Goal: Task Accomplishment & Management: Use online tool/utility

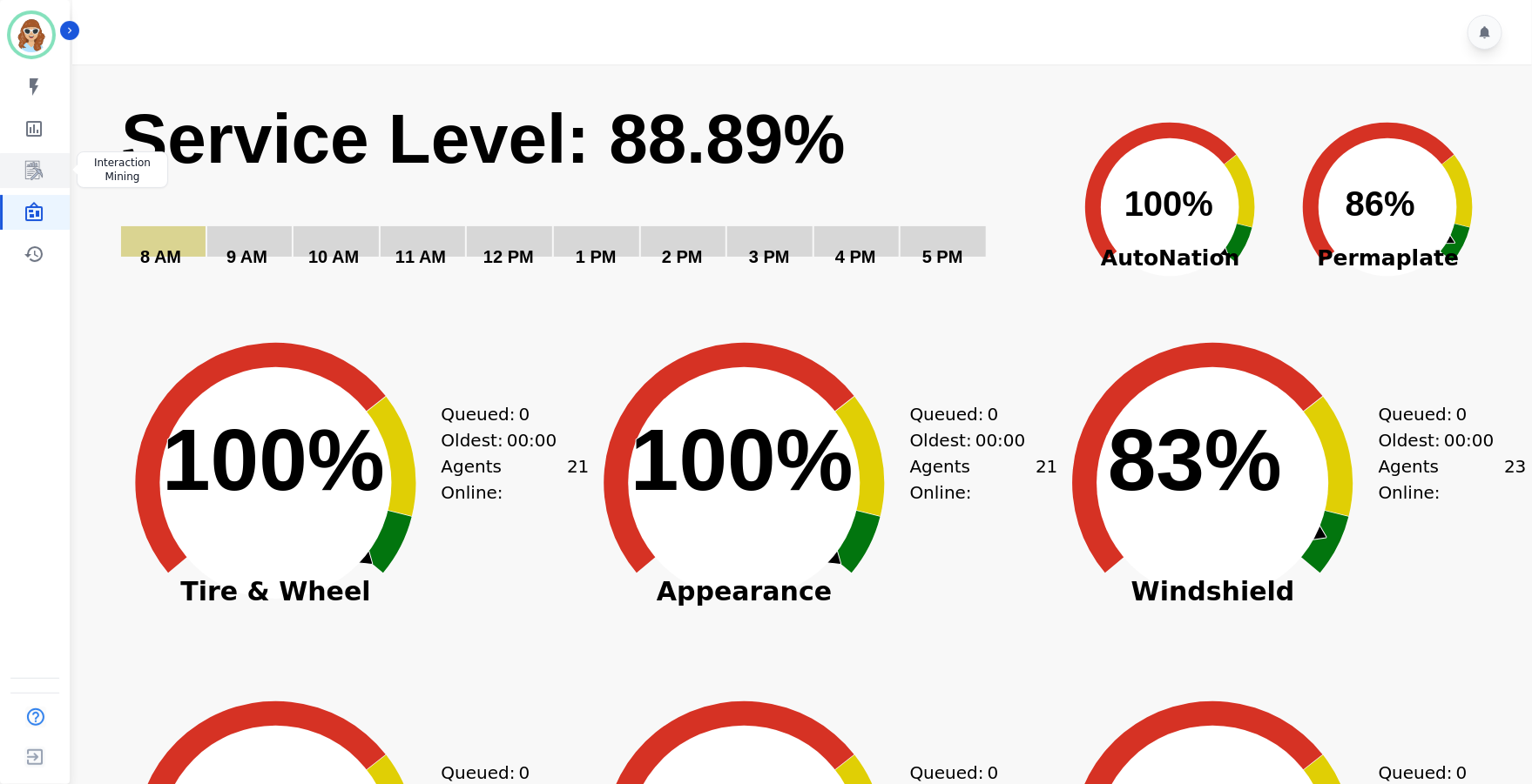
click at [26, 167] on icon "Sidebar" at bounding box center [34, 171] width 21 height 21
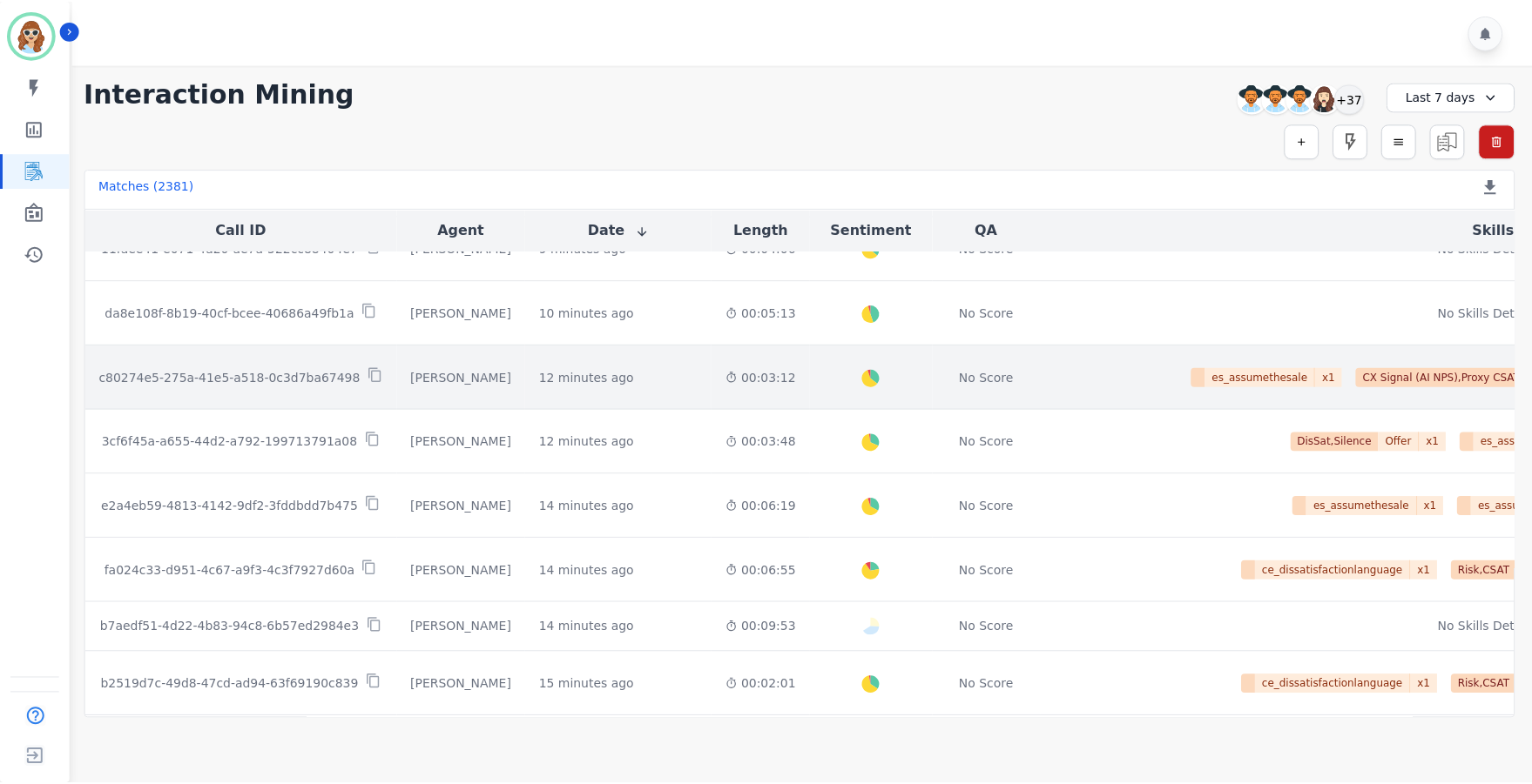
scroll to position [131, 0]
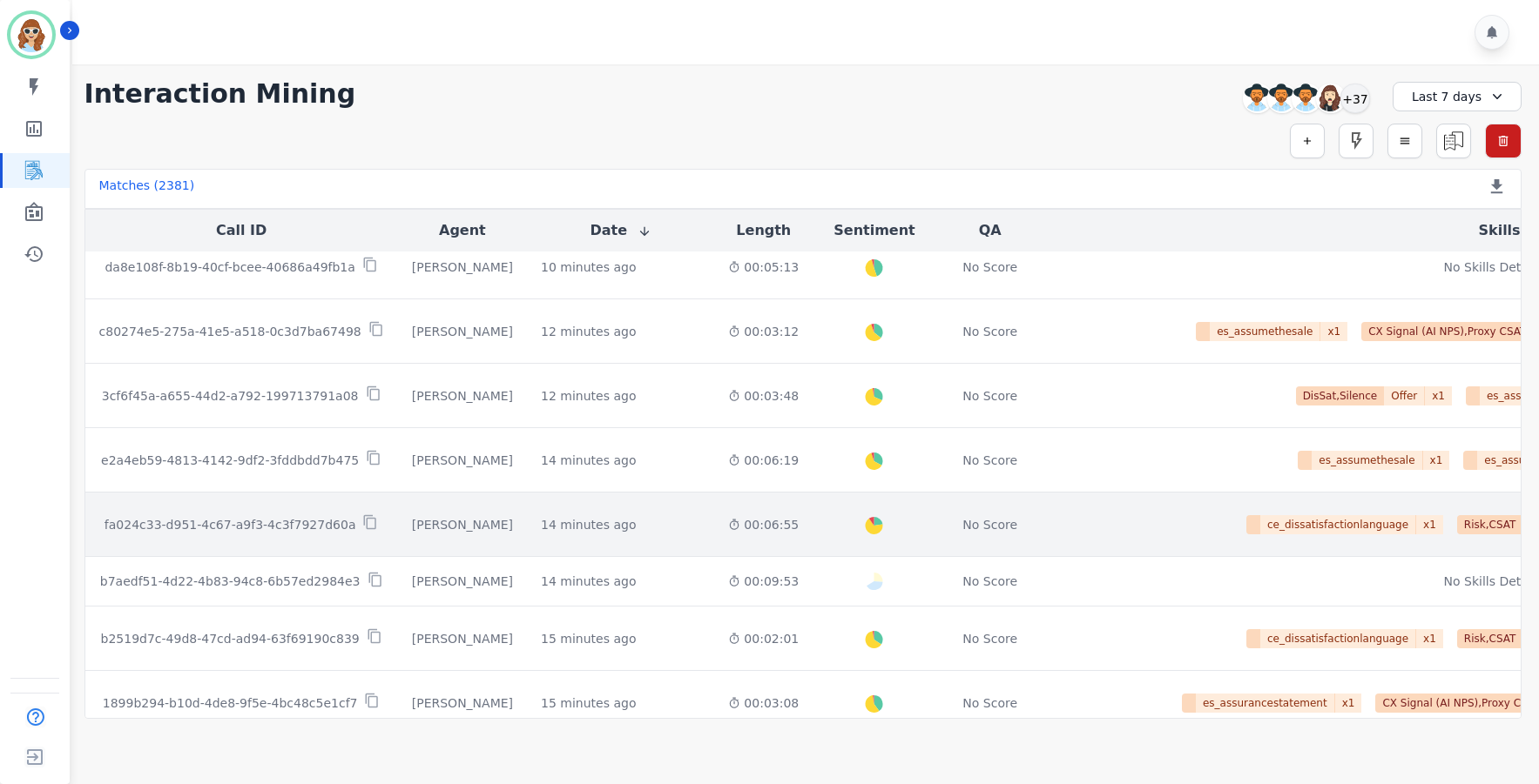
click at [238, 531] on p "fa024c33-d951-4c67-a9f3-4c3f7927d60a" at bounding box center [231, 525] width 252 height 17
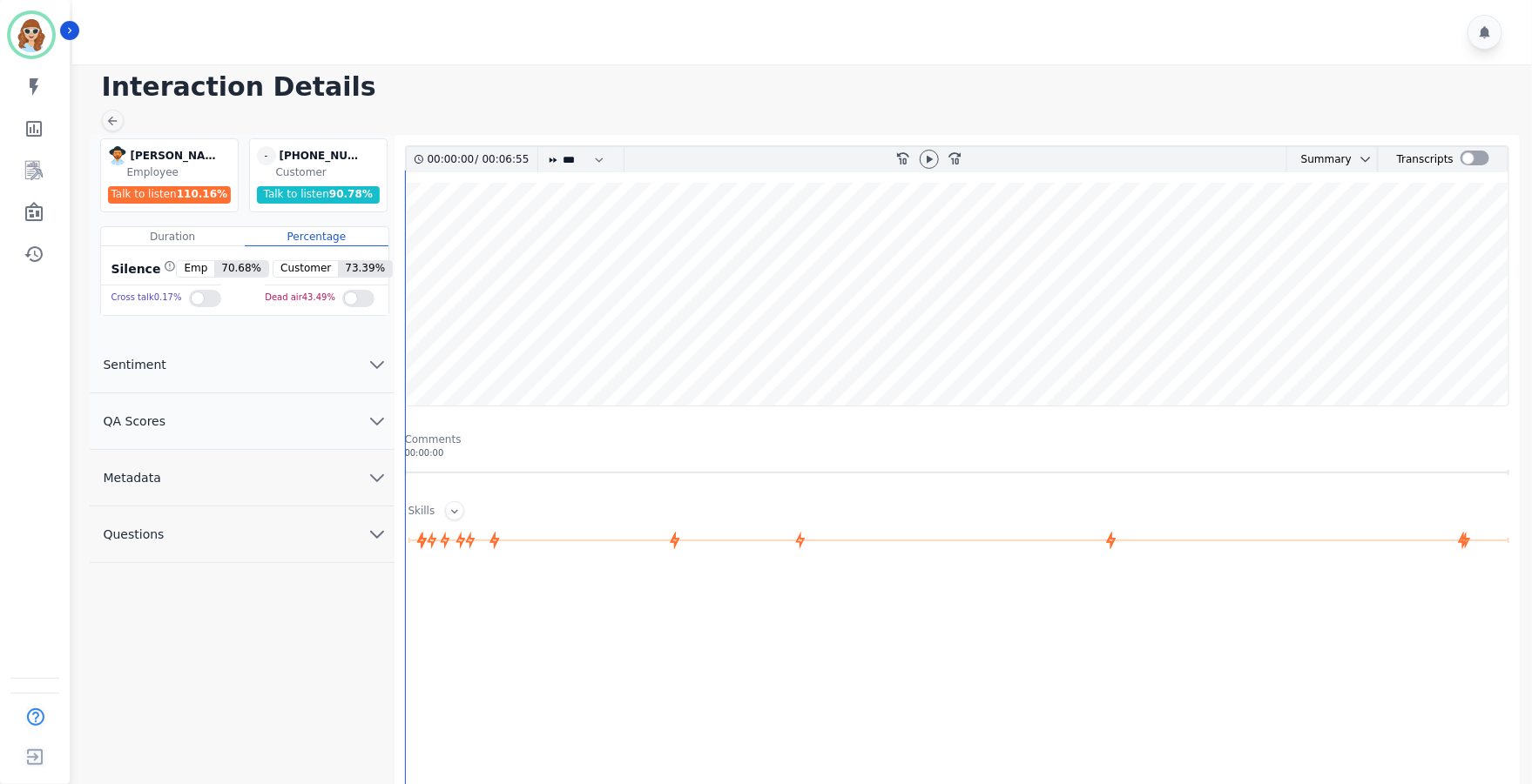
click at [376, 481] on icon "chevron down" at bounding box center [376, 478] width 12 height 6
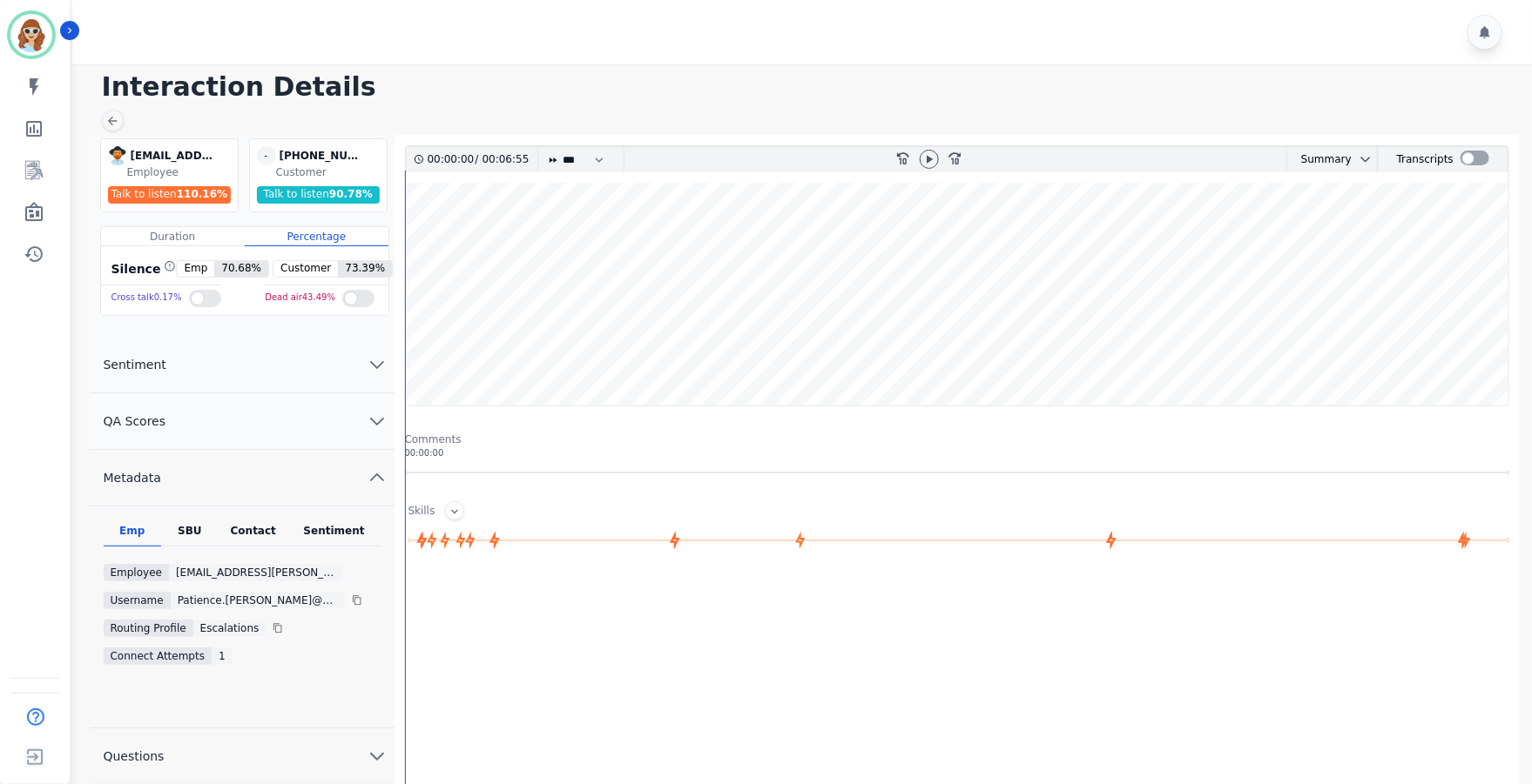
click at [173, 529] on div "SBU" at bounding box center [190, 535] width 57 height 23
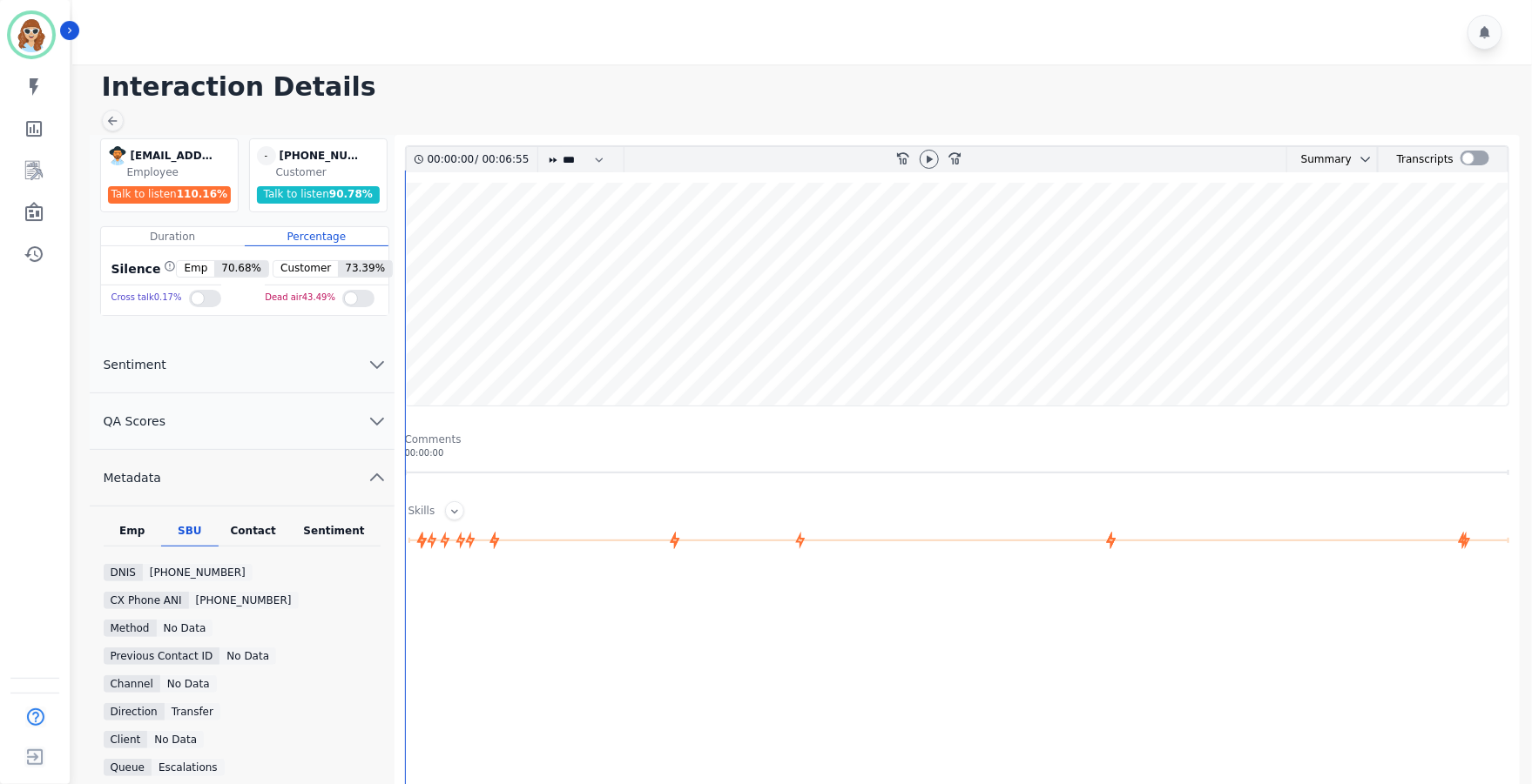
scroll to position [131, 0]
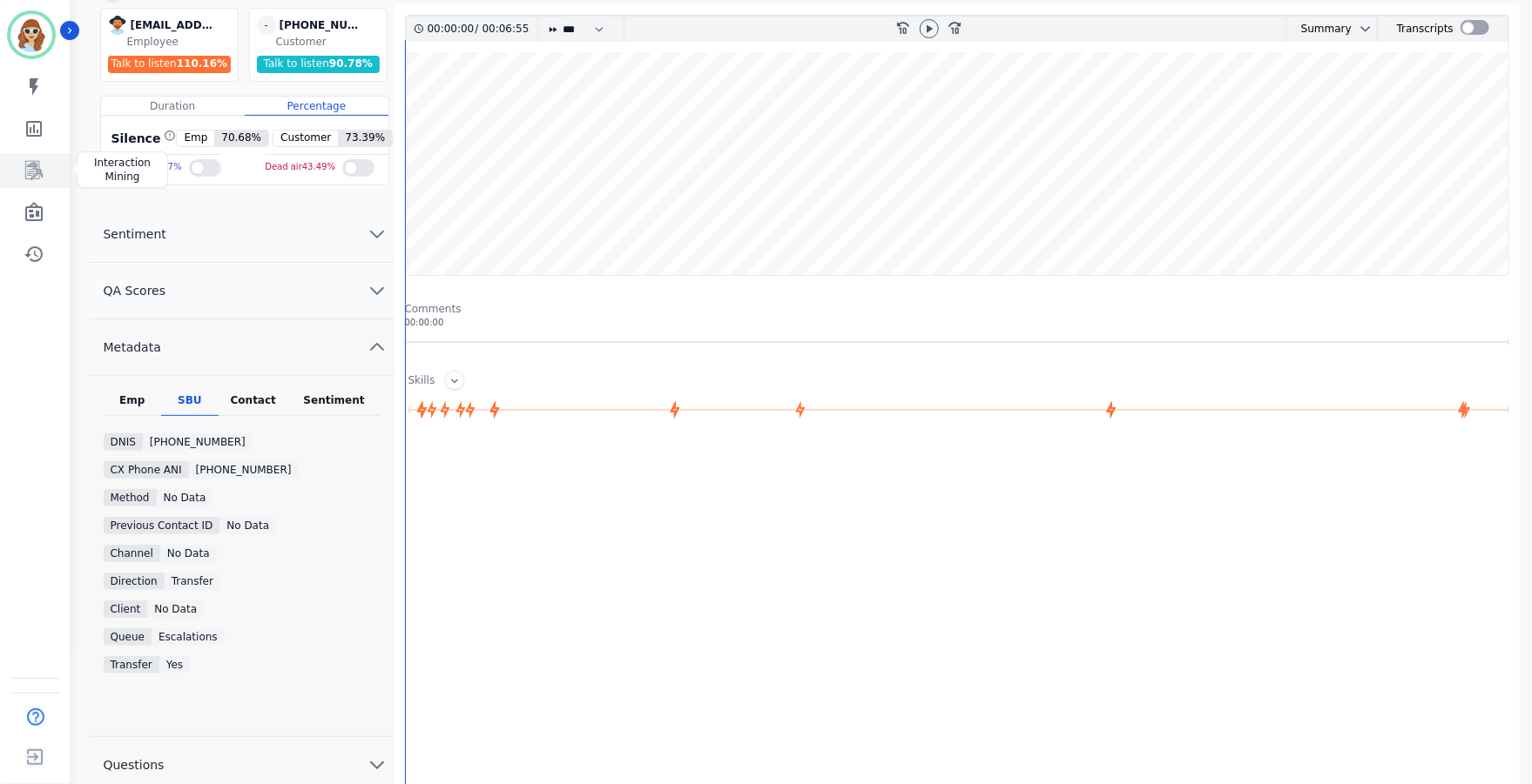
click at [37, 166] on icon "Sidebar" at bounding box center [34, 171] width 21 height 21
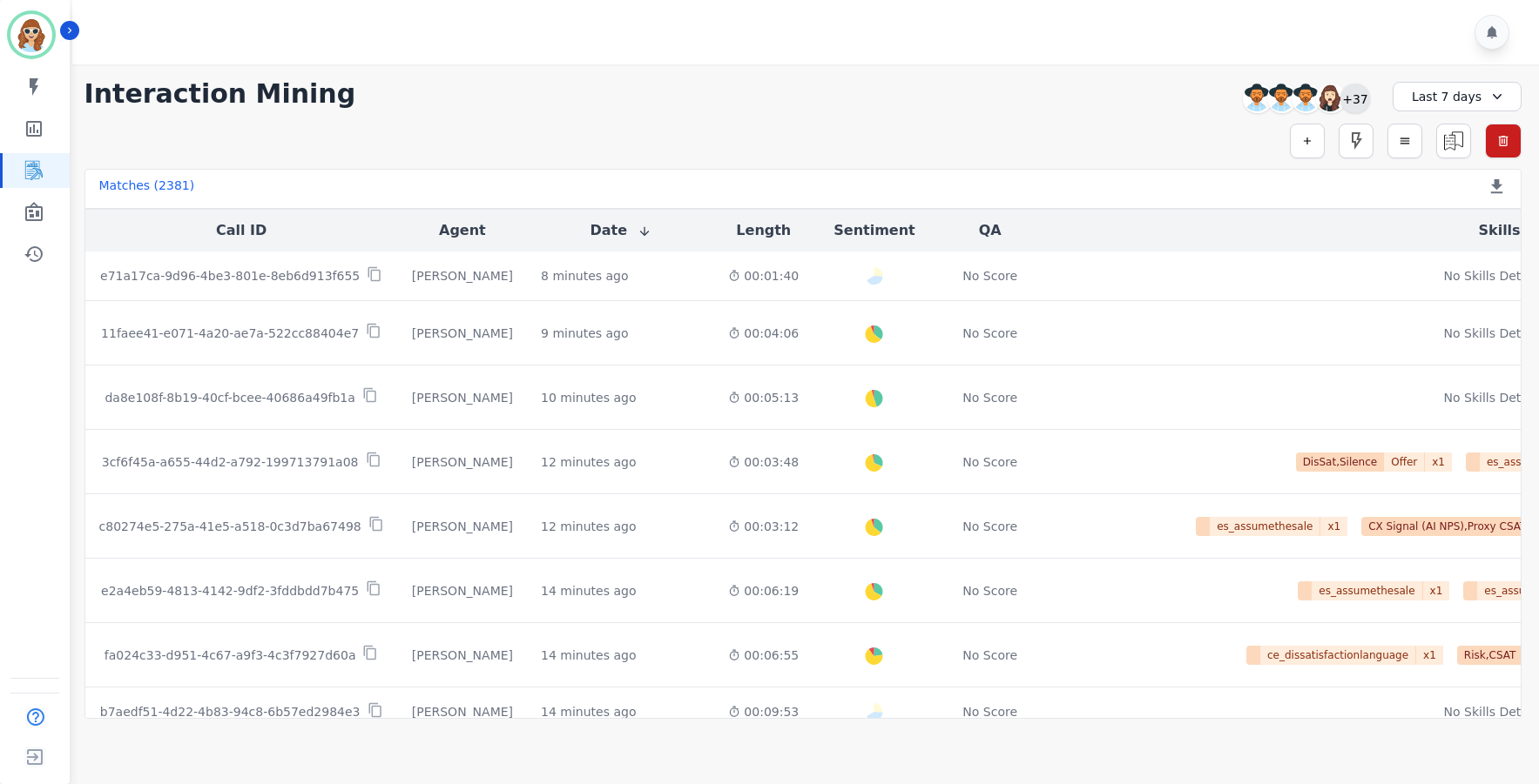
click at [1359, 100] on div "+37" at bounding box center [1355, 98] width 30 height 30
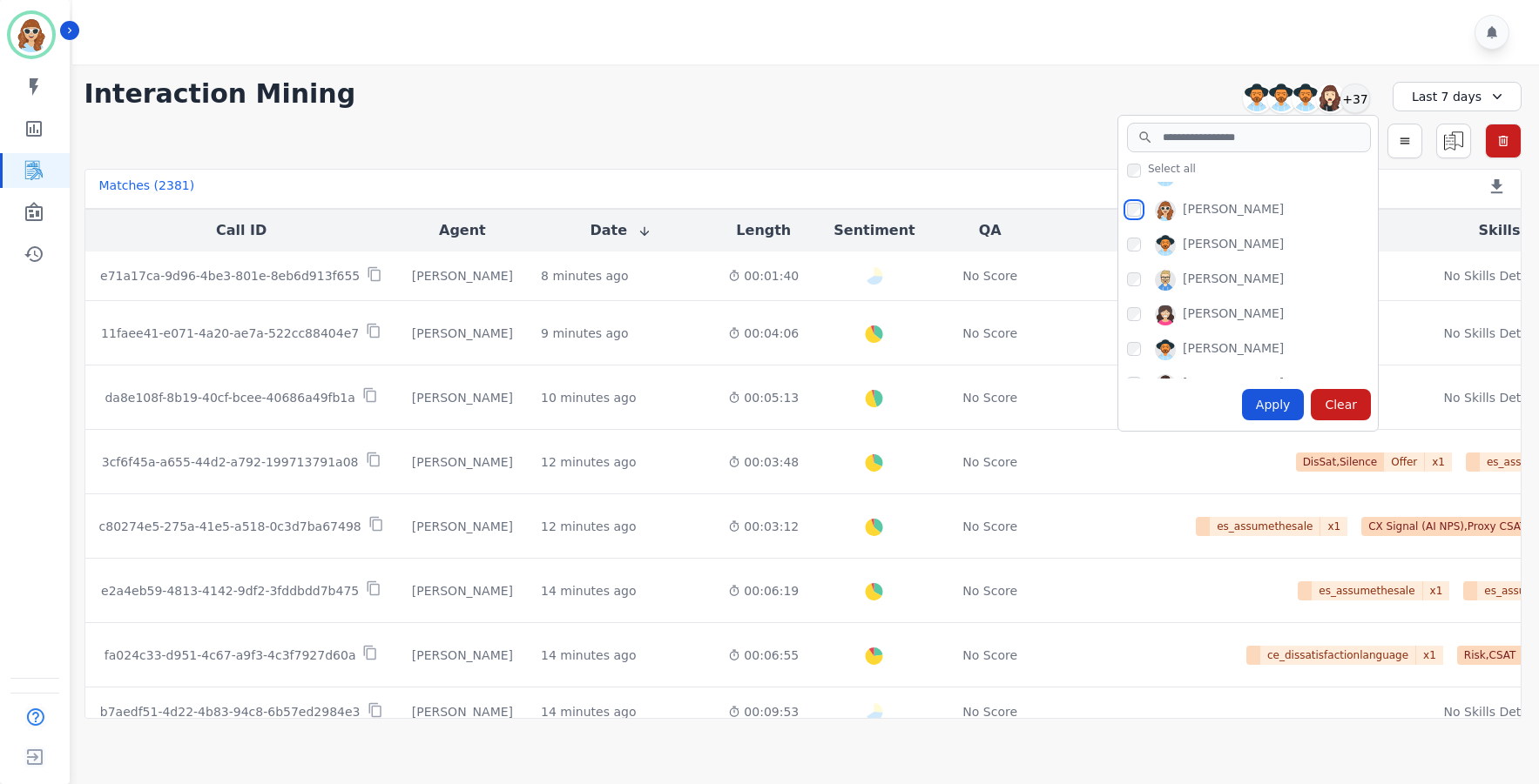
scroll to position [1045, 0]
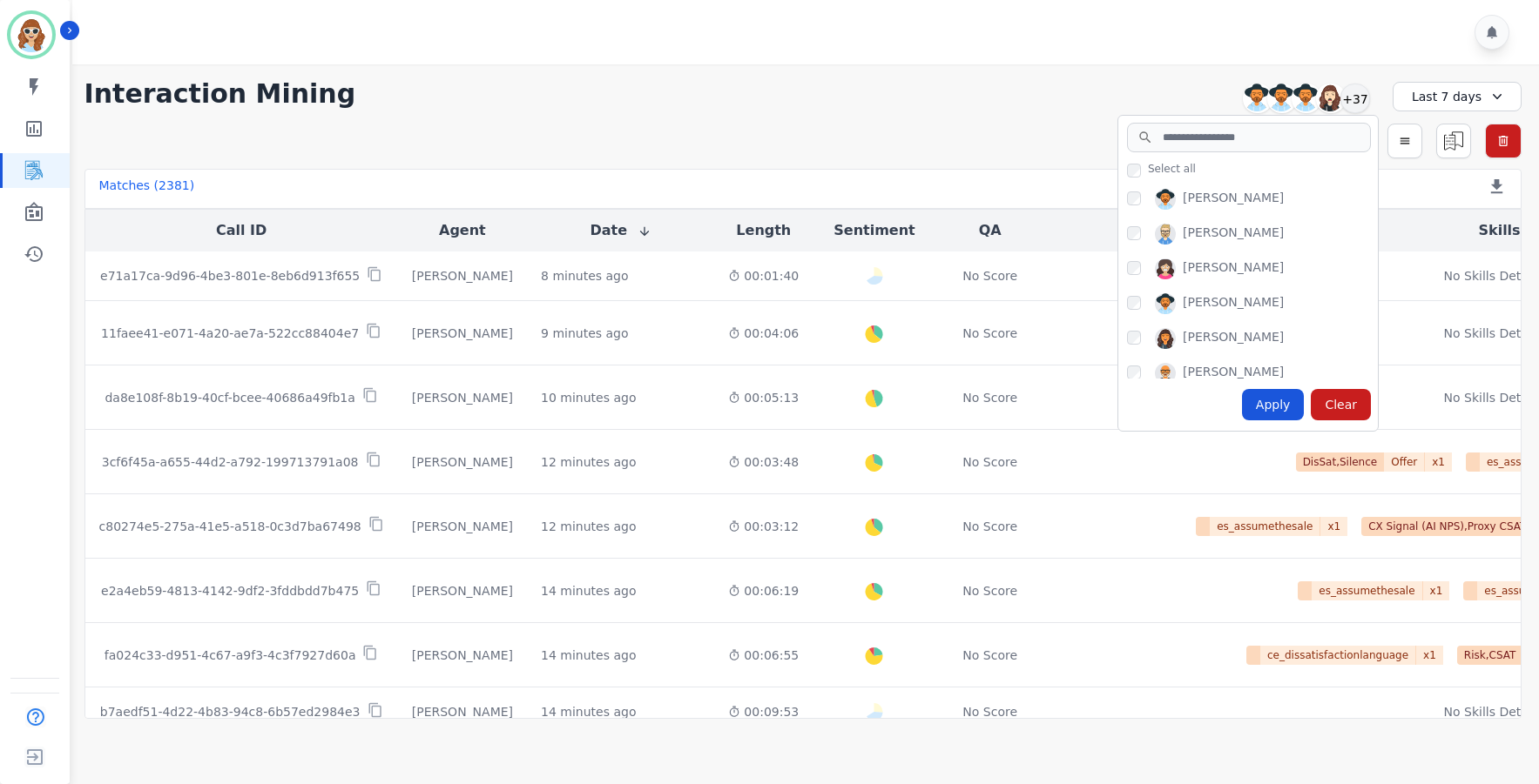
click at [1126, 269] on div "Amy Small Angel Rozalez Anthony Chinnici Ashley Walles Audrey Waters Barbara Ba…" at bounding box center [1247, 280] width 259 height 197
click at [1279, 403] on div "Apply" at bounding box center [1273, 405] width 63 height 31
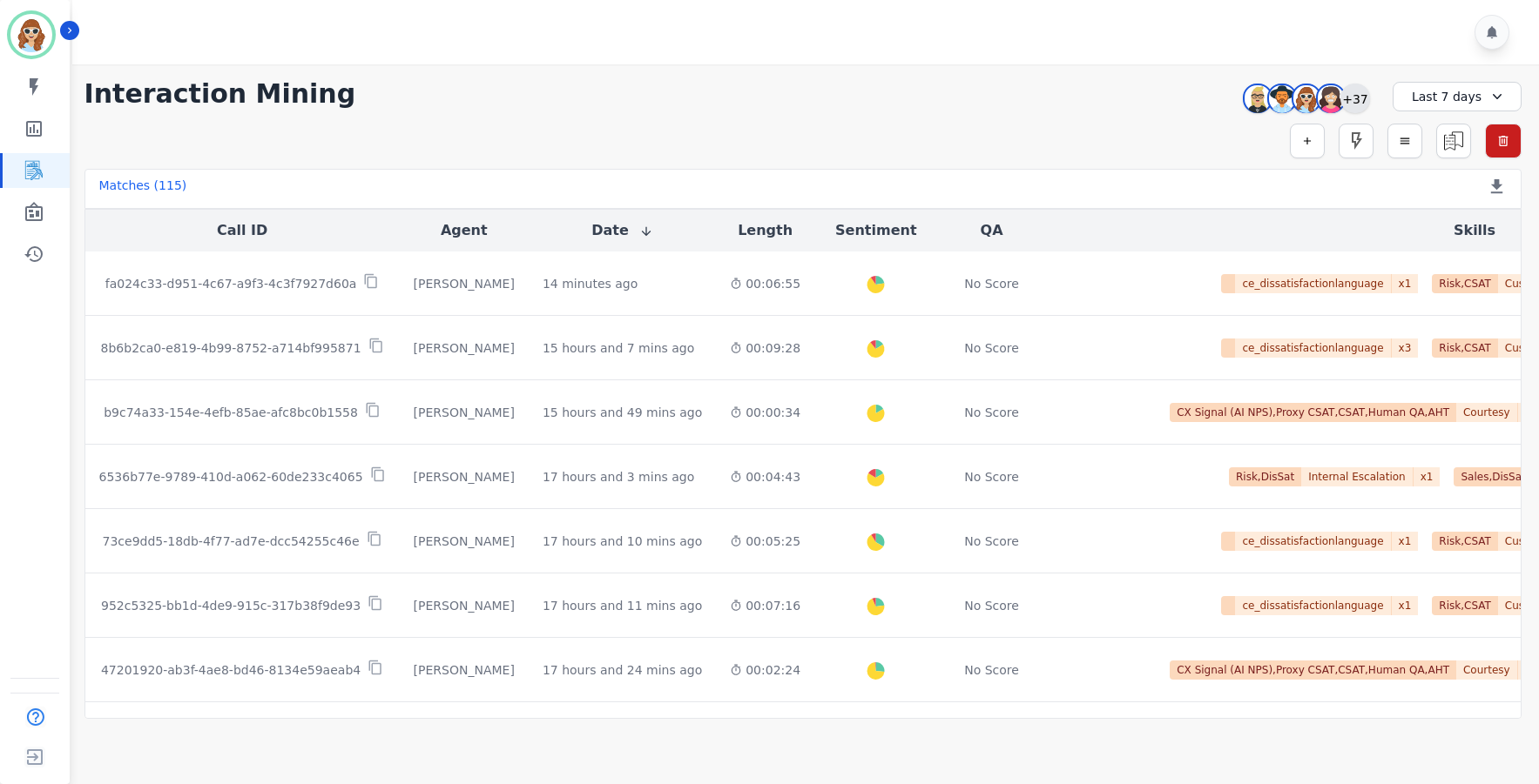
click at [1361, 103] on div "+37" at bounding box center [1355, 98] width 30 height 30
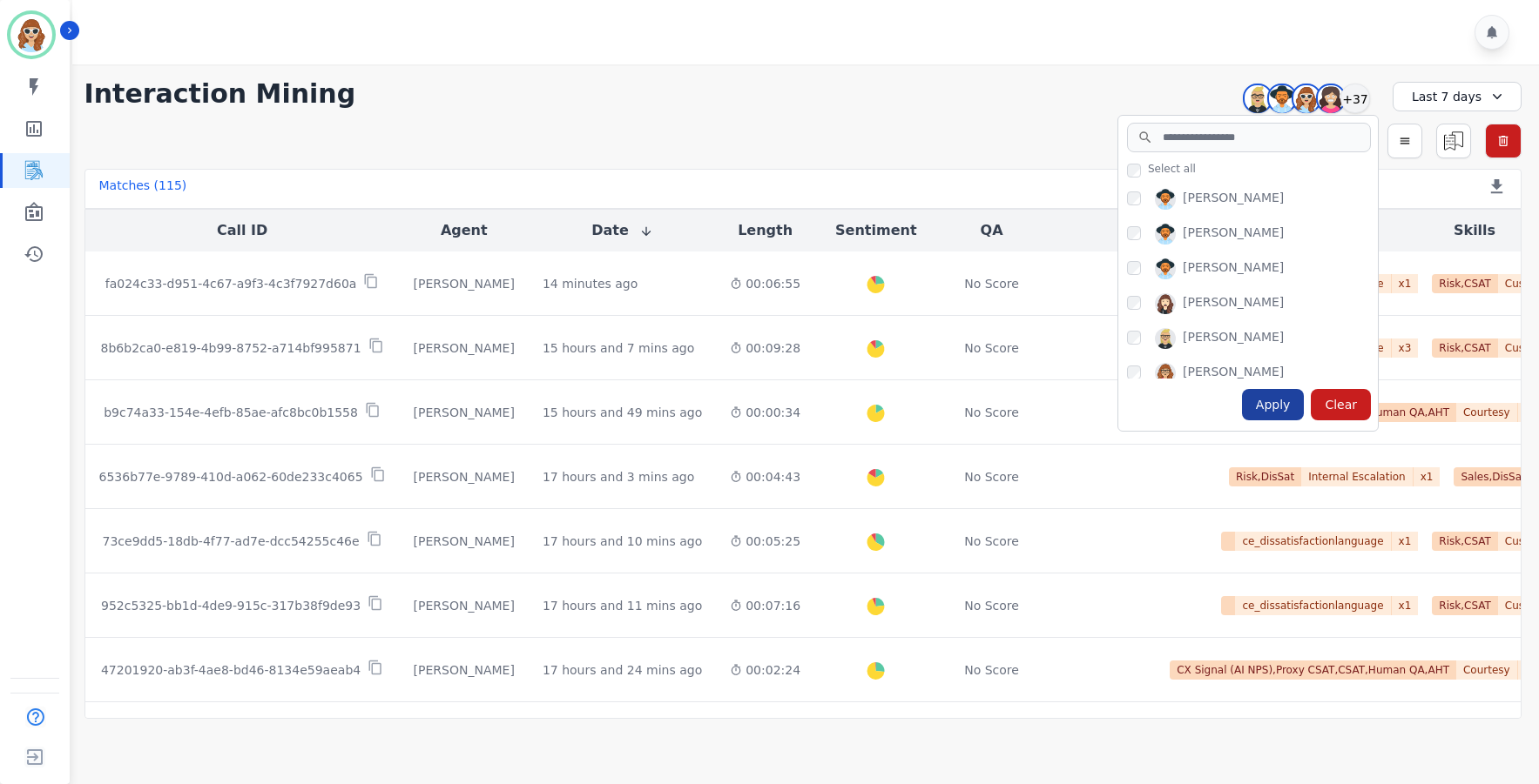
click at [1279, 406] on div "Apply" at bounding box center [1273, 405] width 63 height 31
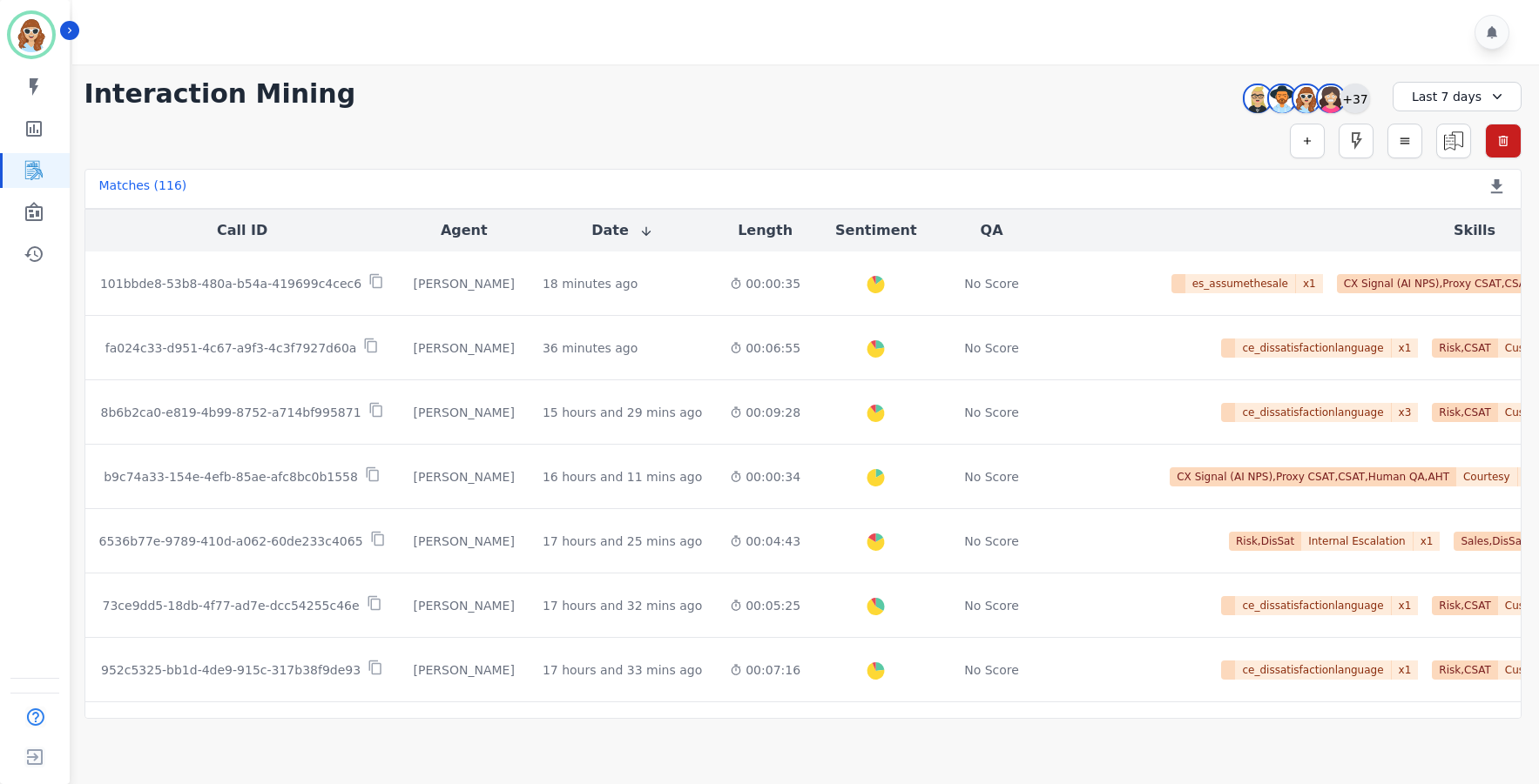
click at [1351, 105] on div "+37" at bounding box center [1355, 98] width 30 height 30
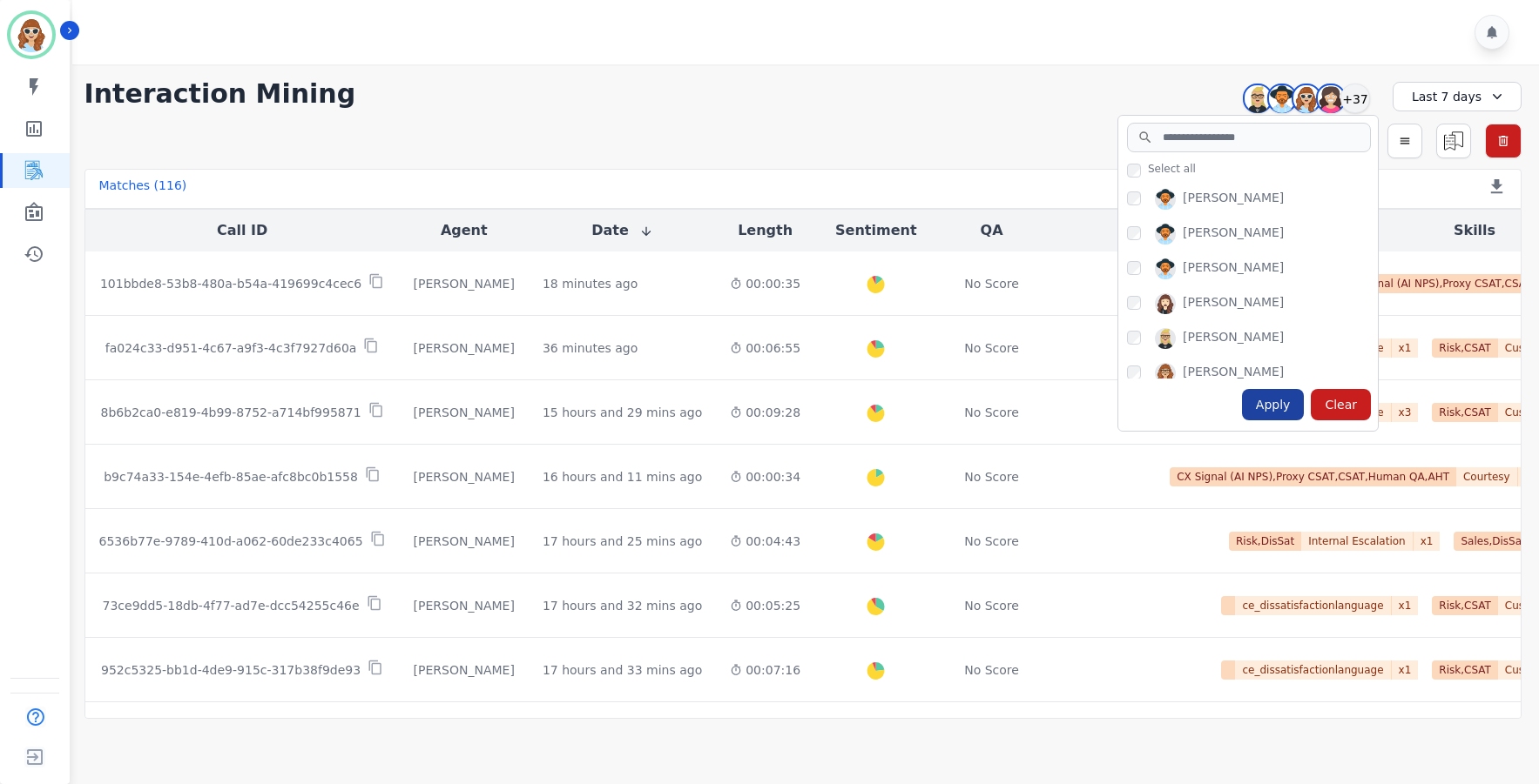
click at [1284, 400] on div "Apply" at bounding box center [1273, 405] width 63 height 31
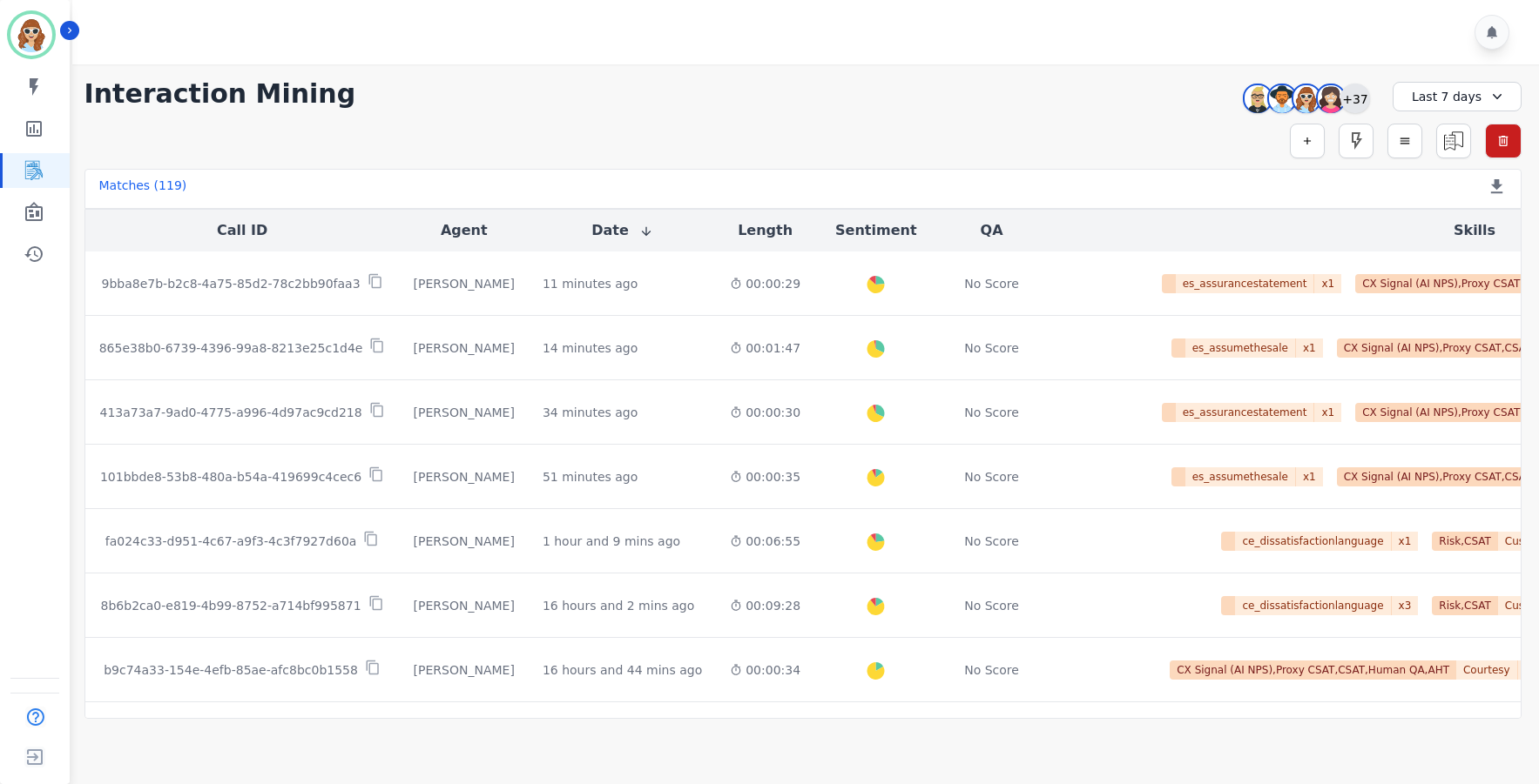
click at [1354, 99] on div "+37" at bounding box center [1355, 98] width 30 height 30
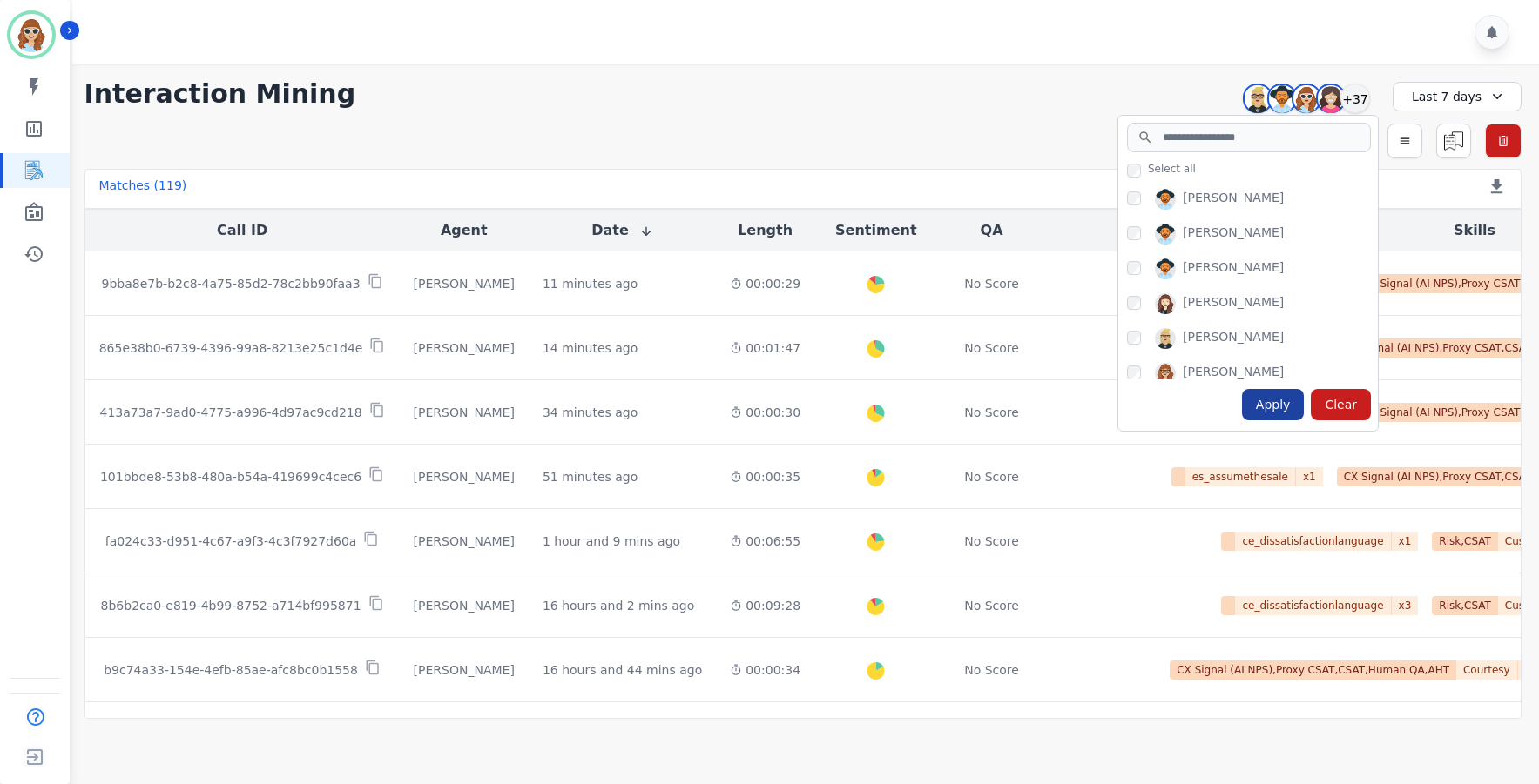
click at [1275, 405] on div "Apply" at bounding box center [1273, 405] width 63 height 31
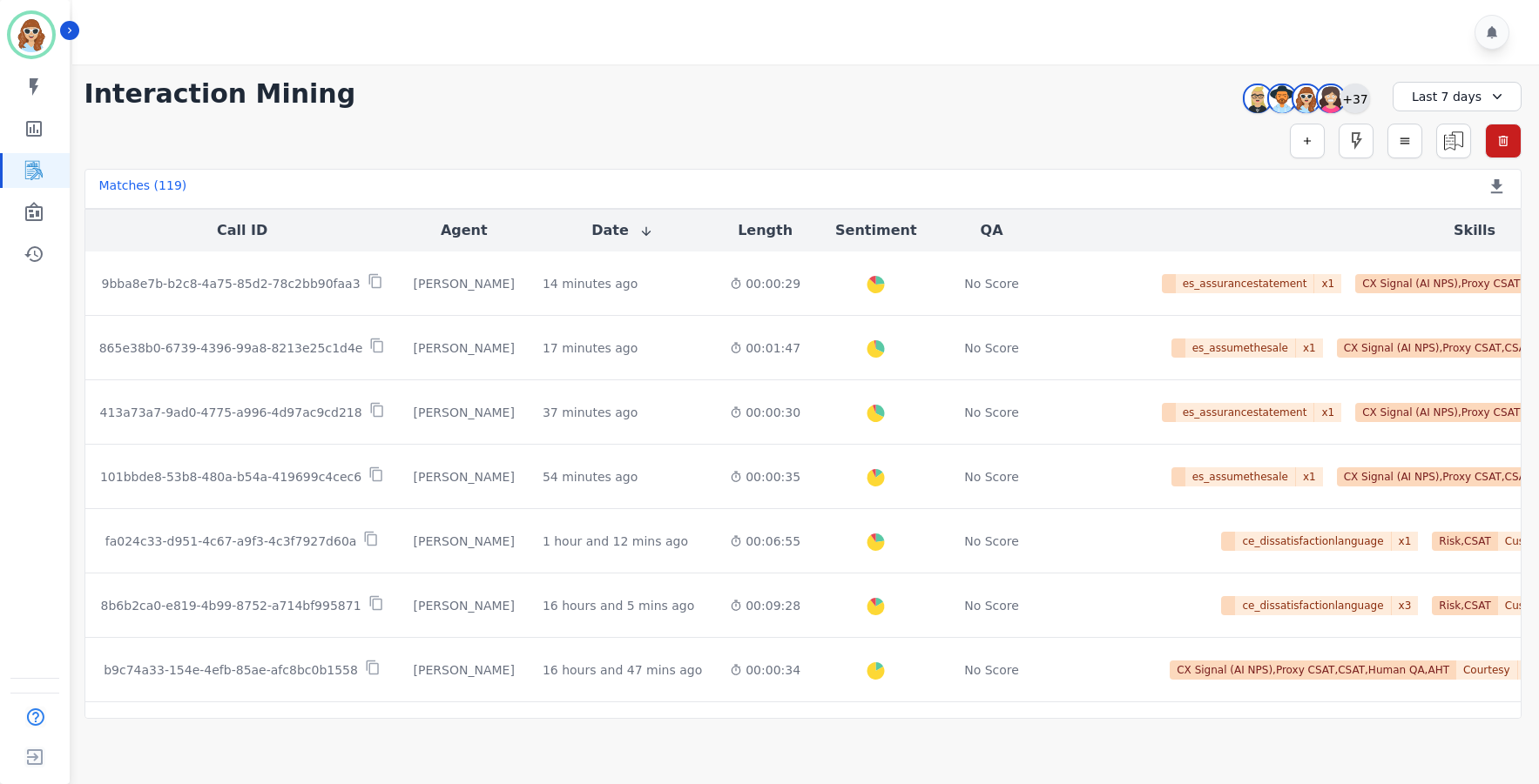
click at [1350, 100] on div "+37" at bounding box center [1355, 98] width 30 height 30
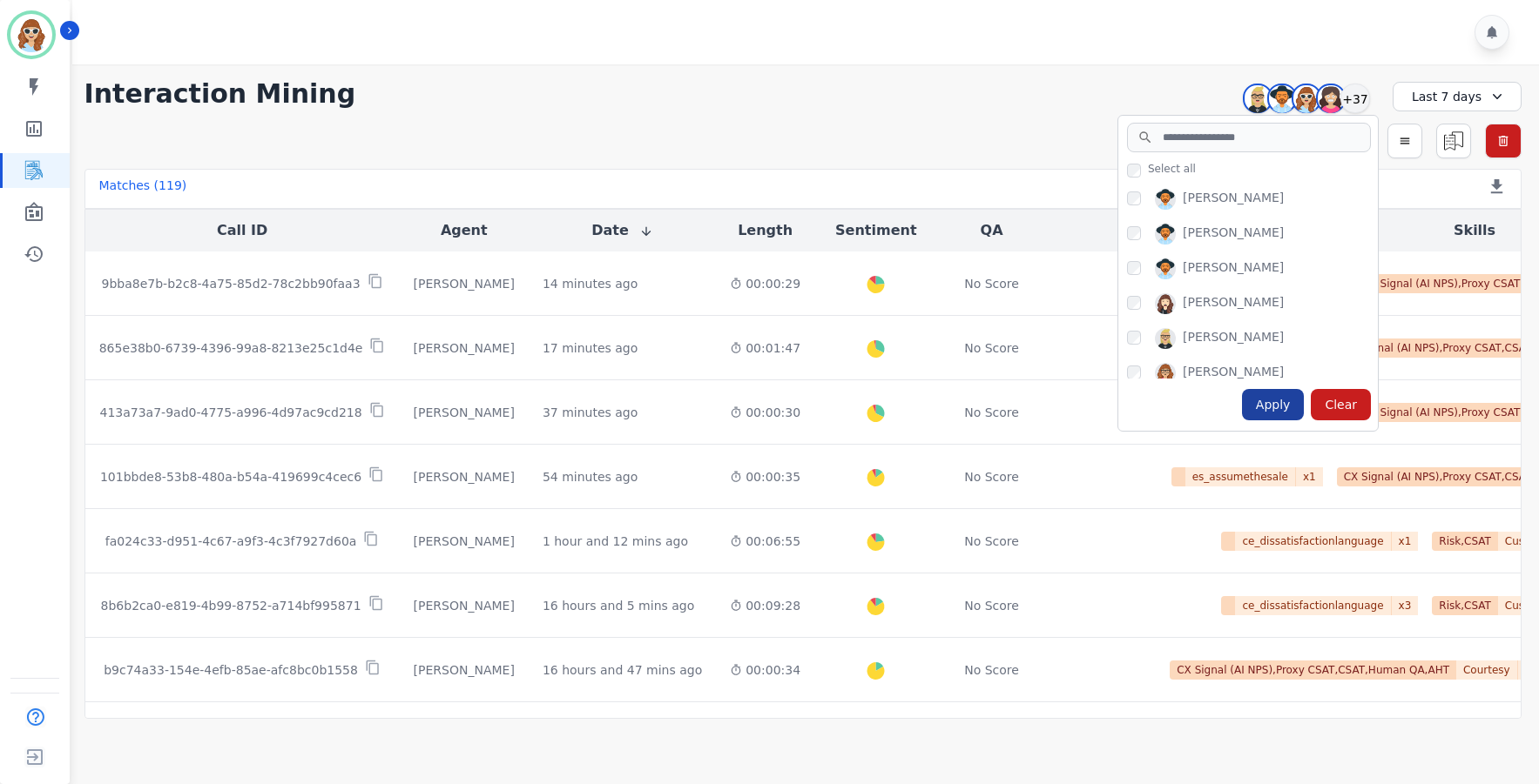
click at [1297, 408] on div "Apply" at bounding box center [1273, 405] width 63 height 31
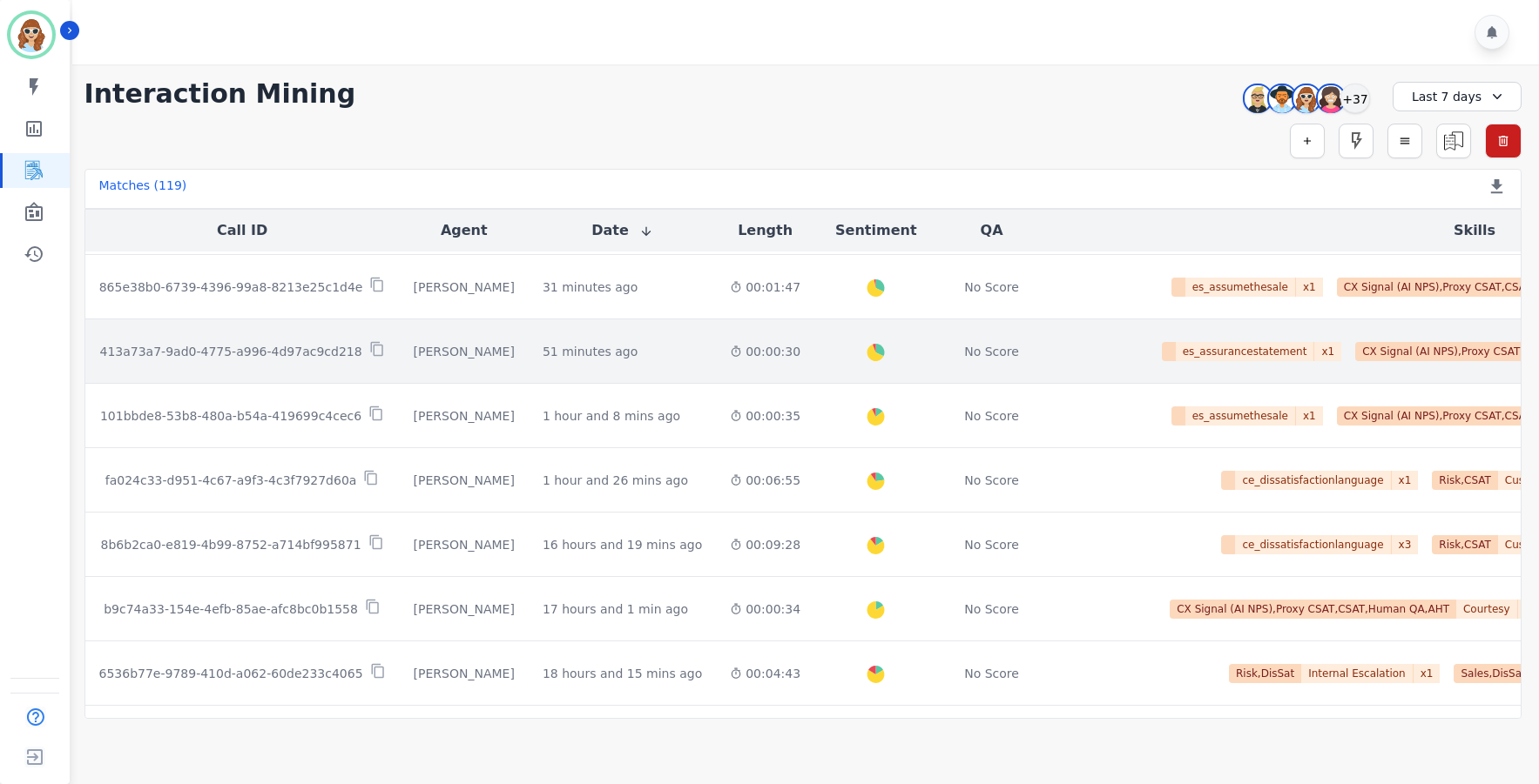
scroll to position [0, 0]
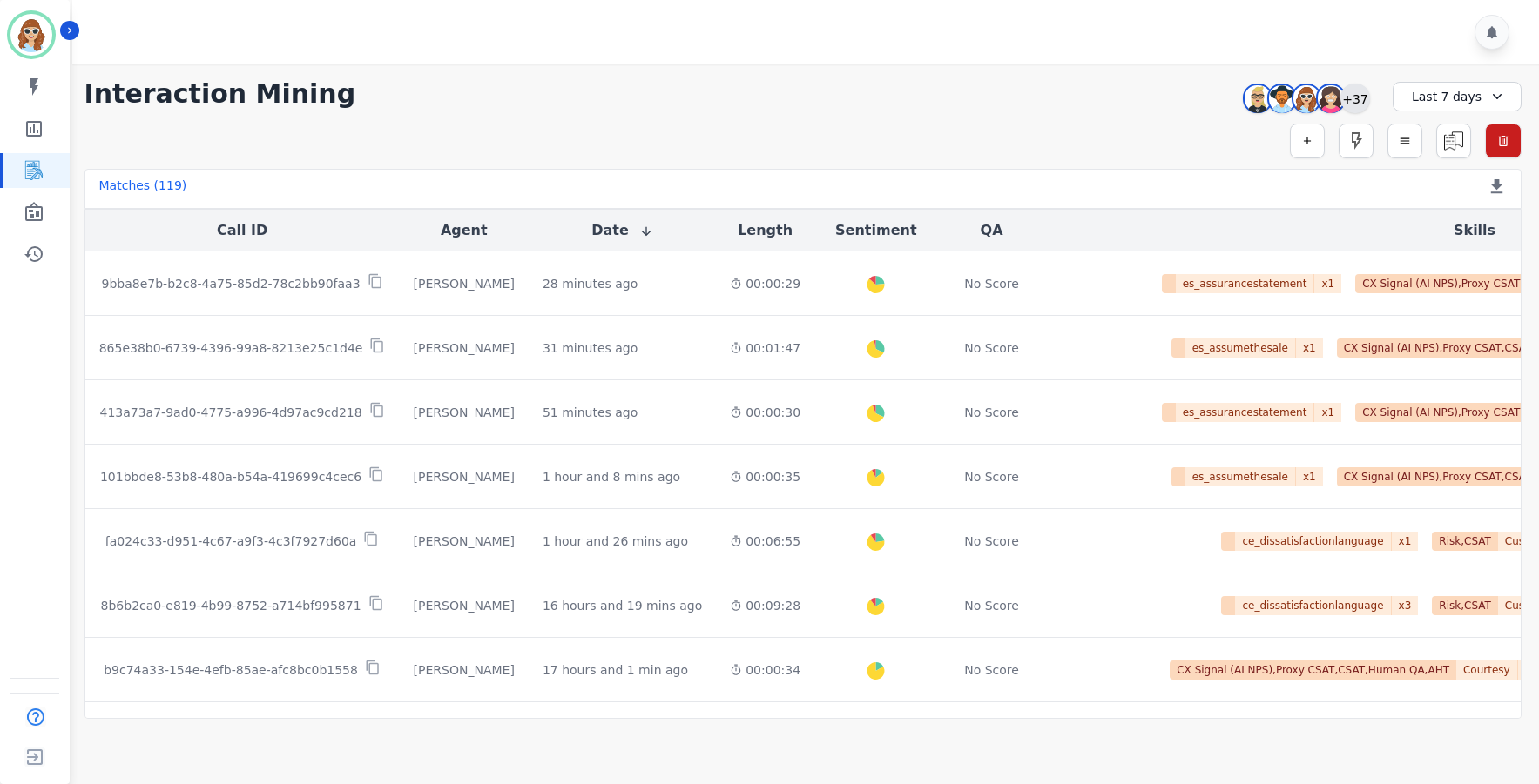
click at [1347, 103] on div "+37" at bounding box center [1355, 98] width 30 height 30
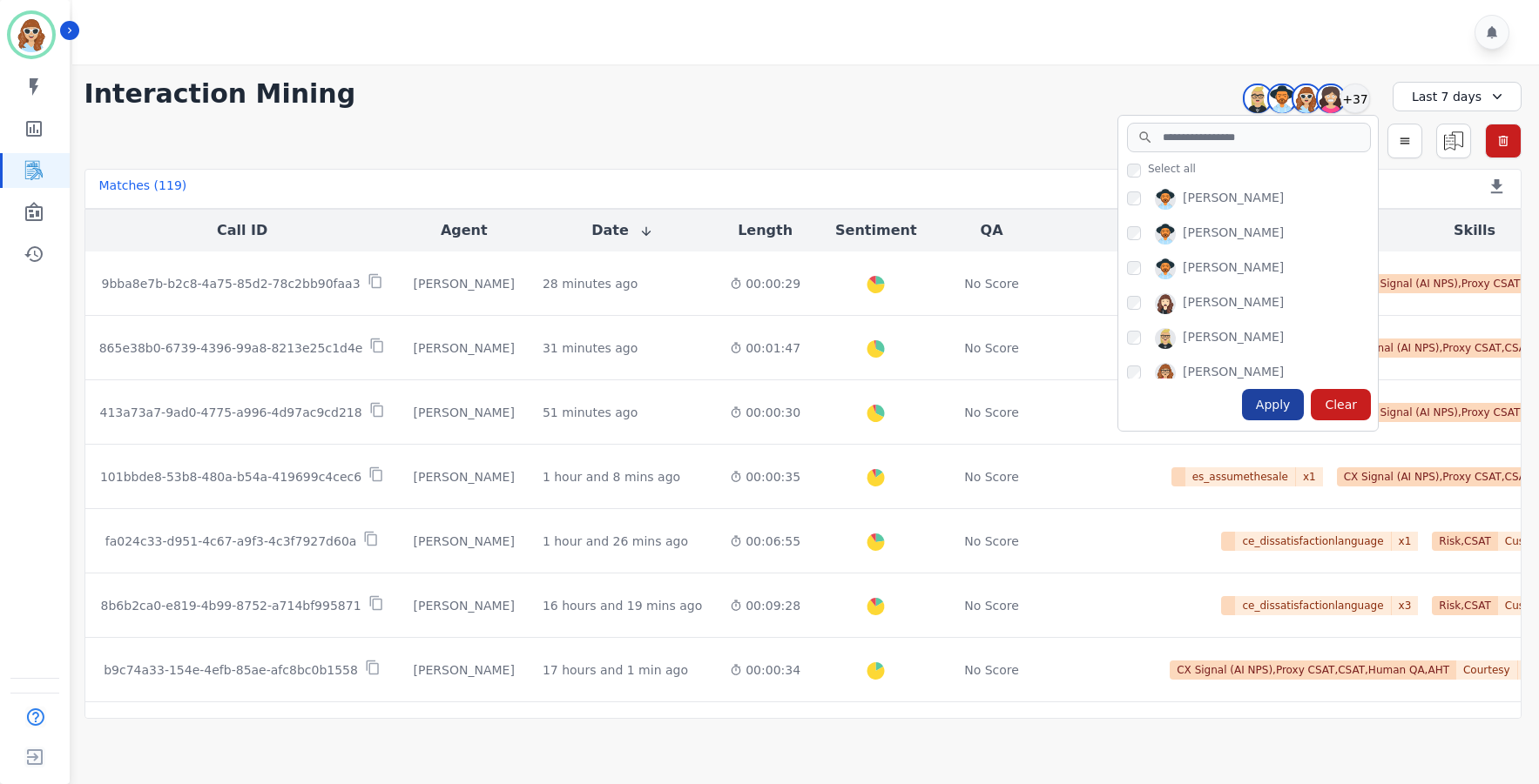
click at [1275, 411] on div "Apply" at bounding box center [1273, 405] width 63 height 31
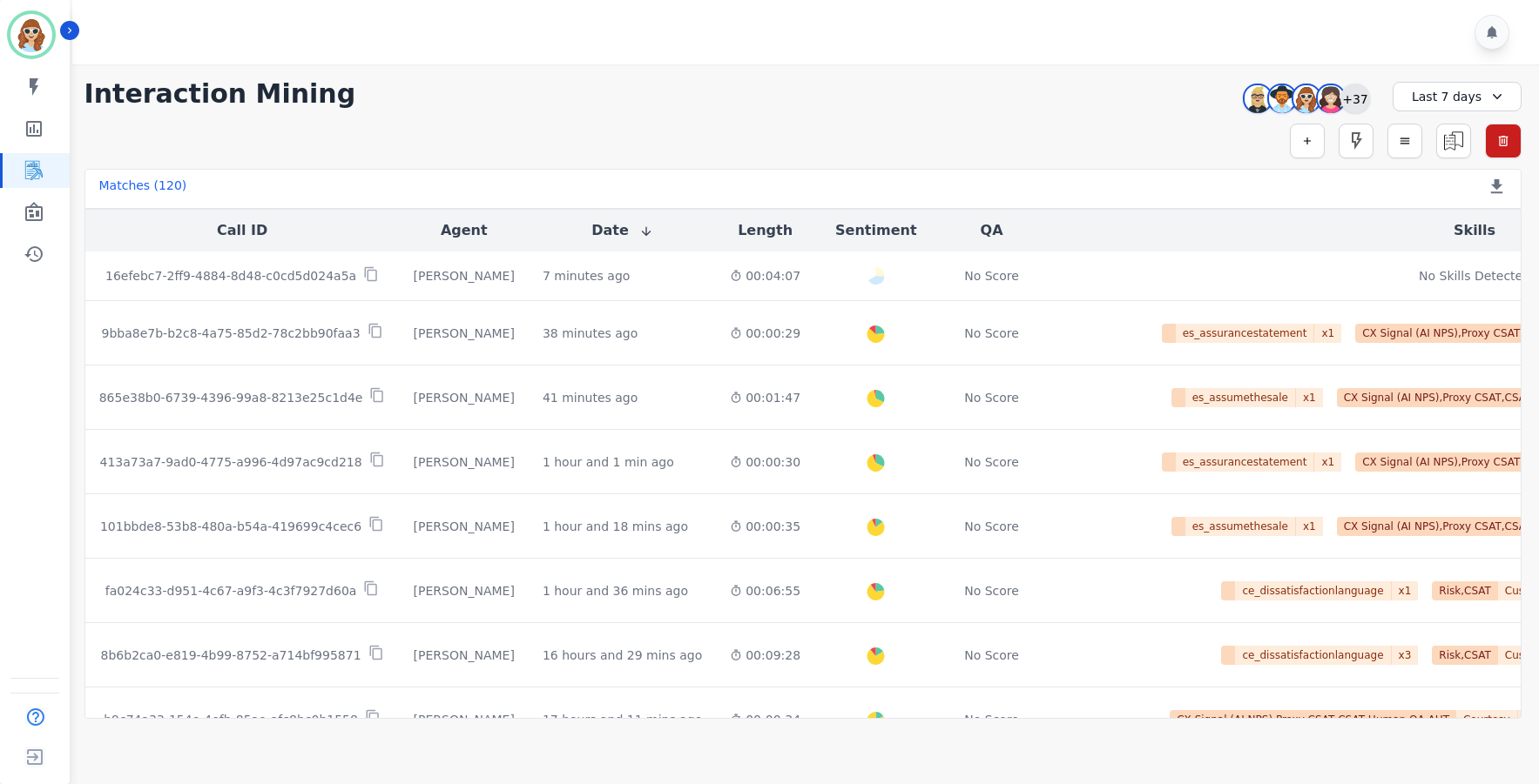
click at [1354, 99] on div "+37" at bounding box center [1355, 98] width 30 height 30
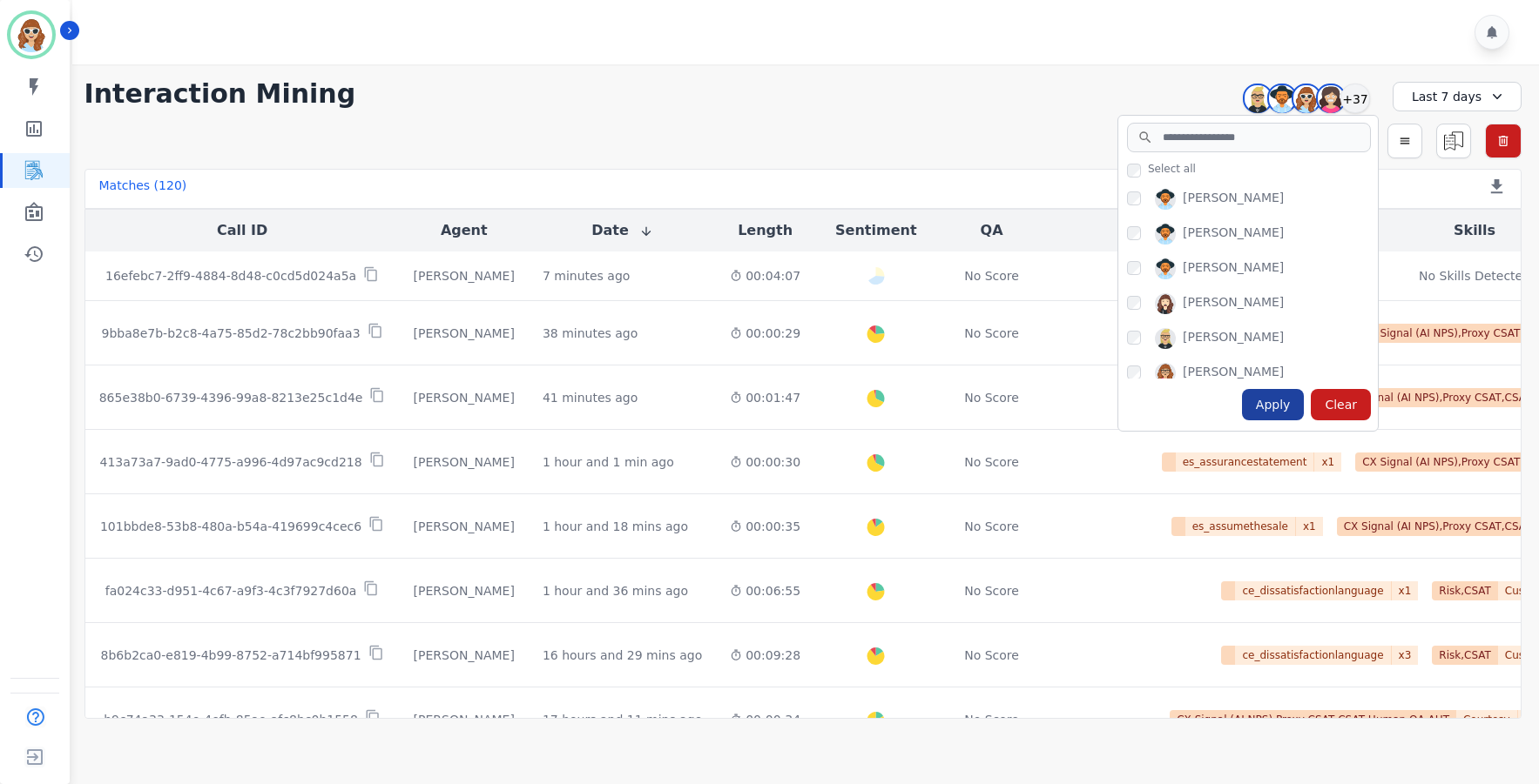
click at [1268, 406] on div "Apply" at bounding box center [1273, 405] width 63 height 31
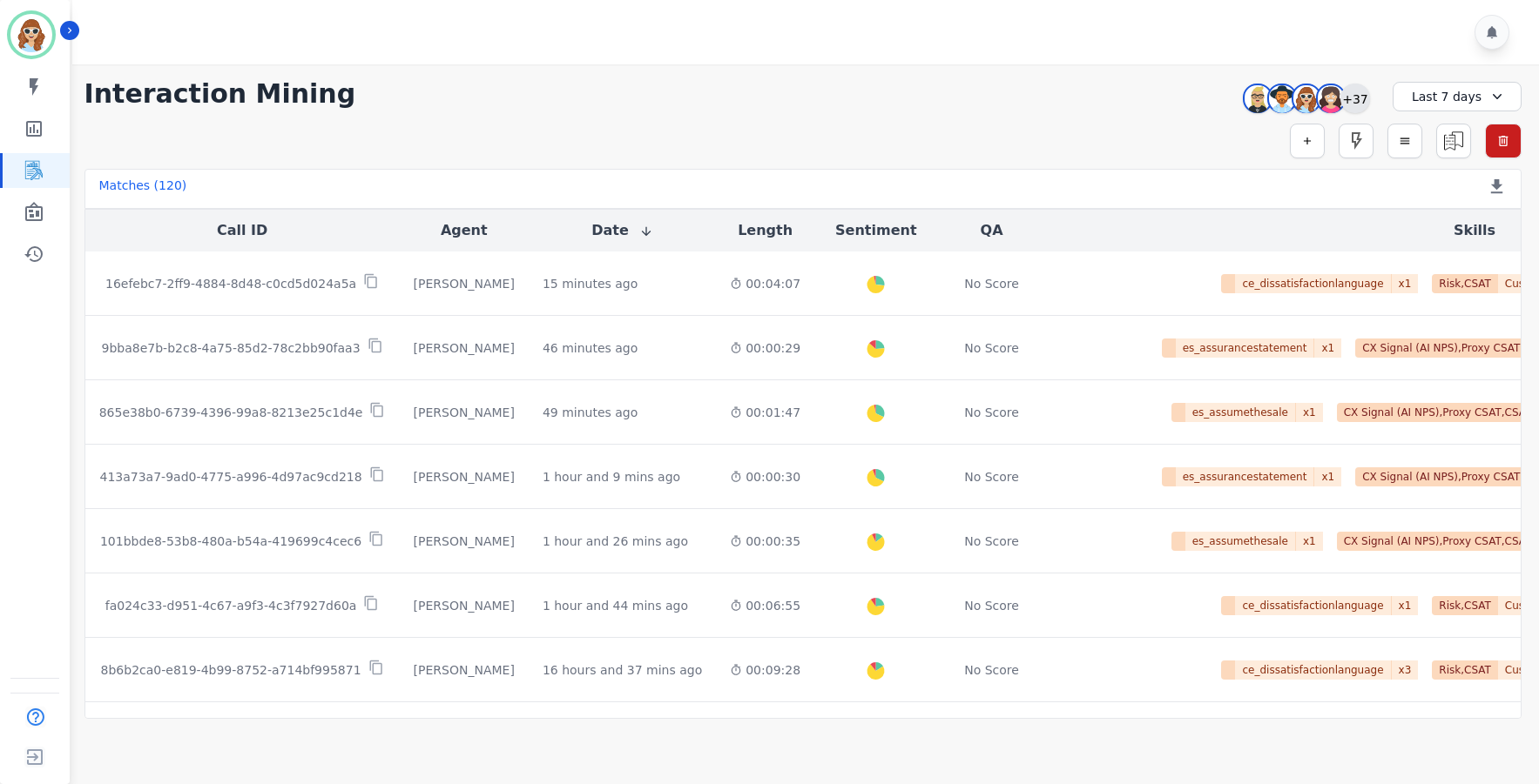
click at [1357, 102] on div "+37" at bounding box center [1355, 98] width 30 height 30
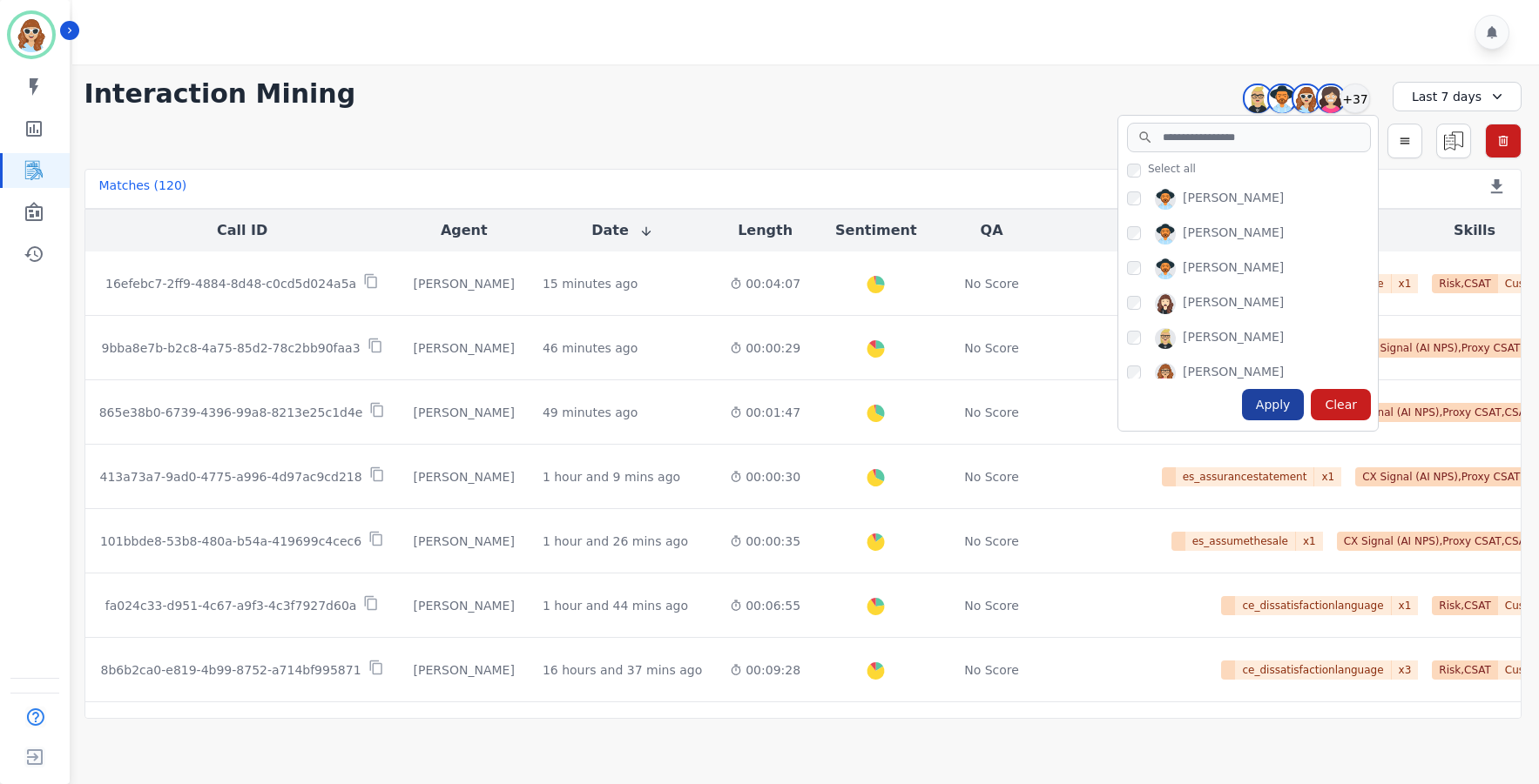
click at [1286, 415] on div "Apply" at bounding box center [1273, 405] width 63 height 31
